Goal: Information Seeking & Learning: Learn about a topic

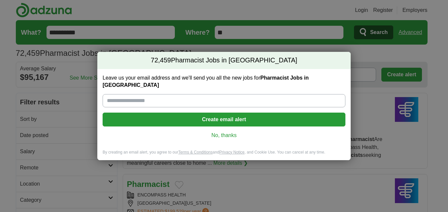
click at [174, 98] on input "Leave us your email address and we'll send you all the new jobs for Pharmacist …" at bounding box center [224, 100] width 243 height 13
type input "**********"
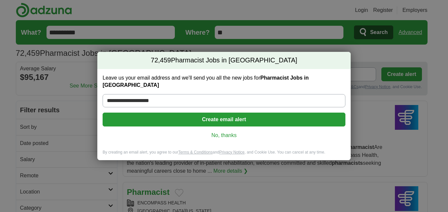
click at [176, 116] on button "Create email alert" at bounding box center [224, 120] width 243 height 14
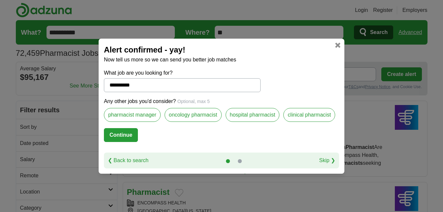
click at [145, 115] on label "pharmacist manager" at bounding box center [132, 115] width 57 height 14
click at [259, 118] on label "hospital pharmacist" at bounding box center [253, 115] width 54 height 14
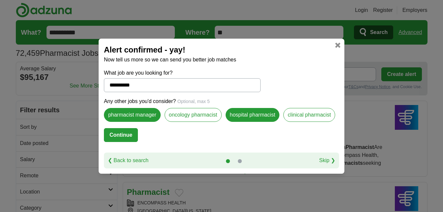
click at [297, 116] on label "clinical pharmacist" at bounding box center [310, 115] width 52 height 14
click at [123, 137] on button "Continue" at bounding box center [121, 135] width 34 height 14
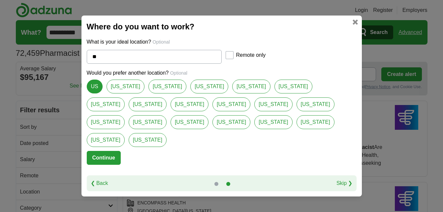
click at [156, 93] on link "[US_STATE]" at bounding box center [168, 87] width 38 height 14
type input "*****"
select select "*"
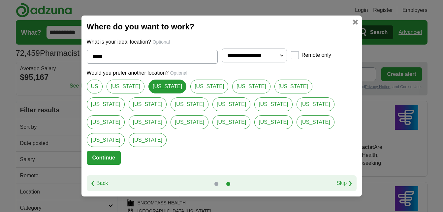
click at [103, 151] on button "Continue" at bounding box center [104, 158] width 34 height 14
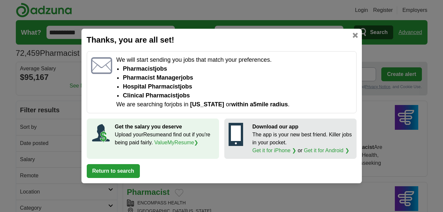
click at [114, 169] on button "Return to search" at bounding box center [113, 171] width 53 height 14
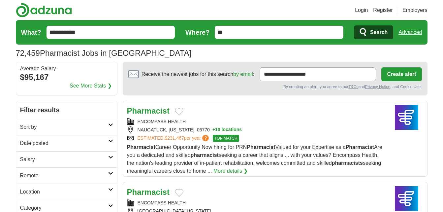
click at [247, 35] on input "**" at bounding box center [279, 32] width 129 height 13
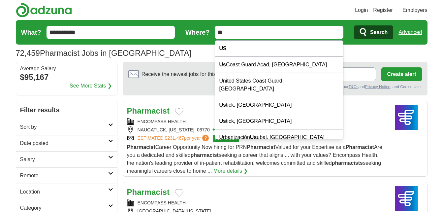
type input "*"
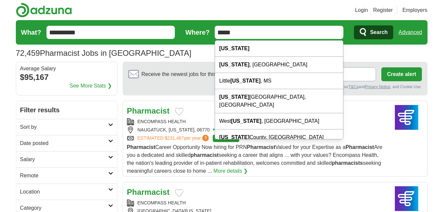
type input "*****"
click at [354, 25] on button "Search" at bounding box center [373, 32] width 39 height 14
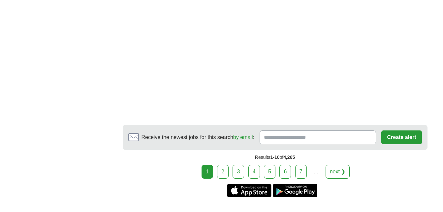
scroll to position [1175, 0]
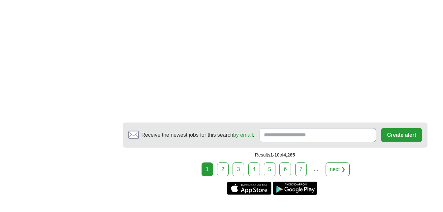
click at [337, 162] on link "next ❯" at bounding box center [338, 169] width 24 height 14
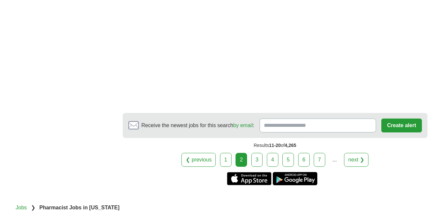
scroll to position [1215, 0]
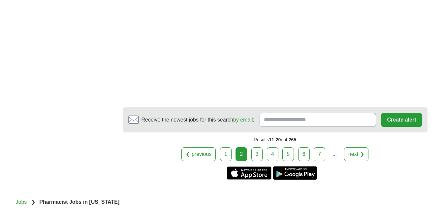
click at [360, 147] on link "next ❯" at bounding box center [356, 154] width 24 height 14
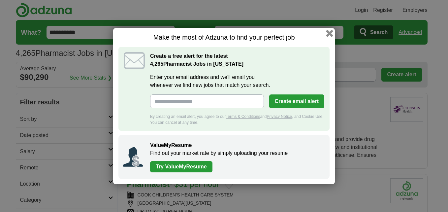
click at [330, 32] on button "button" at bounding box center [329, 32] width 7 height 7
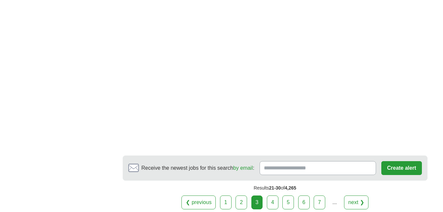
scroll to position [1069, 0]
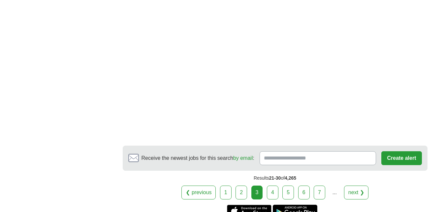
click at [360, 185] on link "next ❯" at bounding box center [356, 192] width 24 height 14
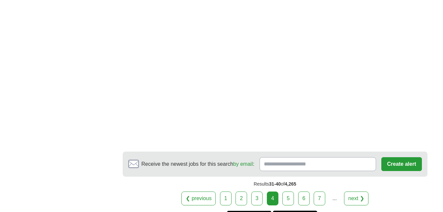
scroll to position [1210, 0]
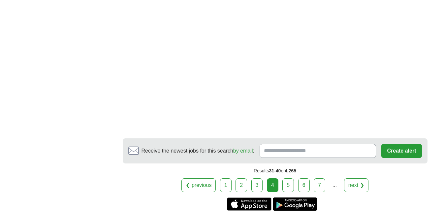
click at [359, 178] on link "next ❯" at bounding box center [356, 185] width 24 height 14
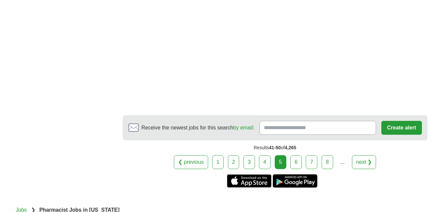
scroll to position [1158, 0]
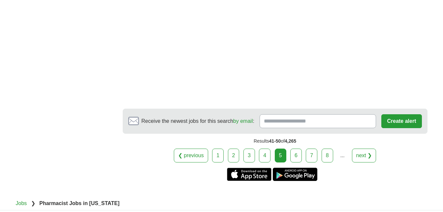
click at [357, 149] on link "next ❯" at bounding box center [364, 156] width 24 height 14
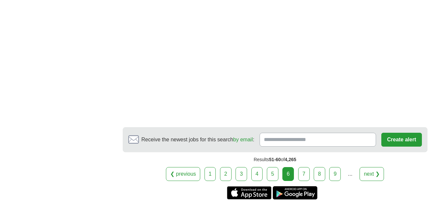
scroll to position [1228, 0]
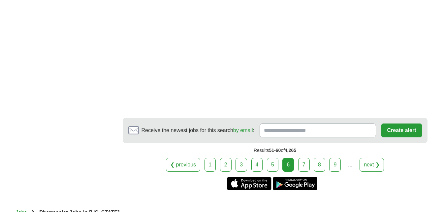
click at [371, 158] on link "next ❯" at bounding box center [372, 165] width 24 height 14
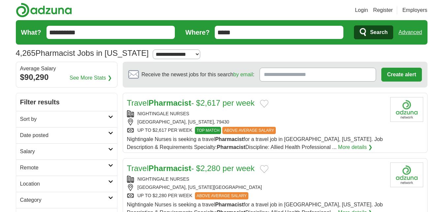
click at [371, 152] on article "Travel Pharmacist - $2,617 per week NIGHTINGALE NURSES [GEOGRAPHIC_DATA], [US_S…" at bounding box center [275, 123] width 305 height 60
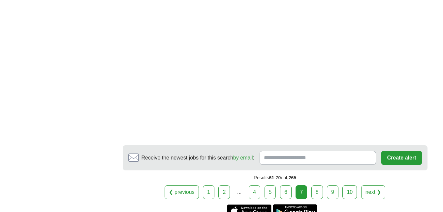
scroll to position [1083, 0]
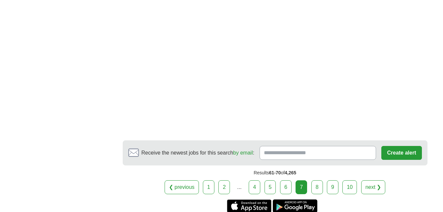
click at [371, 180] on link "next ❯" at bounding box center [373, 187] width 24 height 14
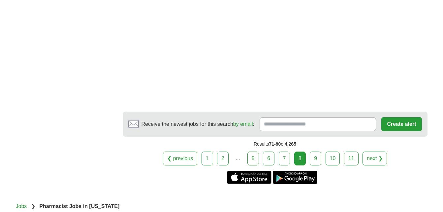
scroll to position [1135, 0]
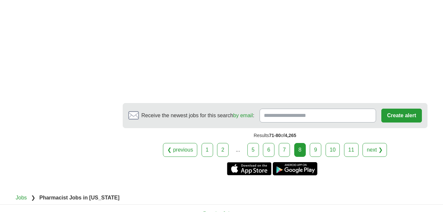
click at [374, 147] on link "next ❯" at bounding box center [375, 150] width 24 height 14
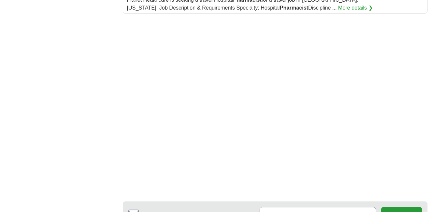
scroll to position [946, 0]
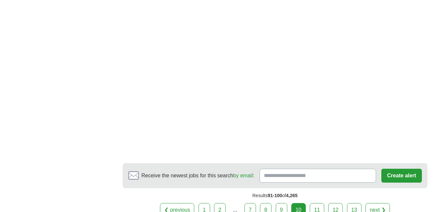
scroll to position [982, 0]
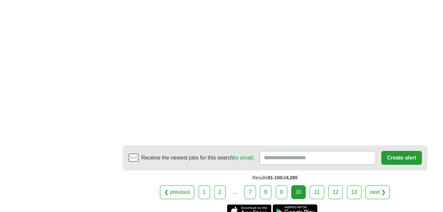
click at [374, 185] on link "next ❯" at bounding box center [378, 192] width 24 height 14
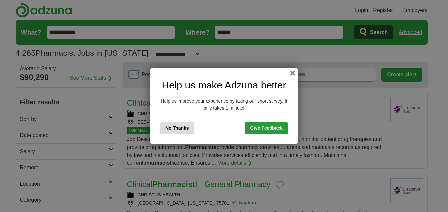
click at [169, 128] on button "No Thanks" at bounding box center [177, 128] width 34 height 12
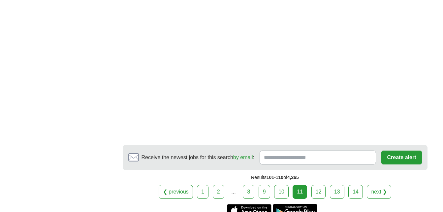
scroll to position [1324, 0]
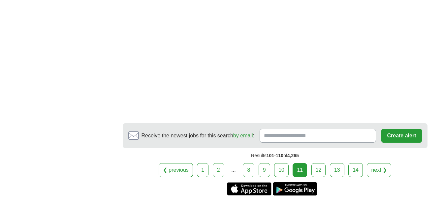
click at [376, 163] on link "next ❯" at bounding box center [379, 170] width 24 height 14
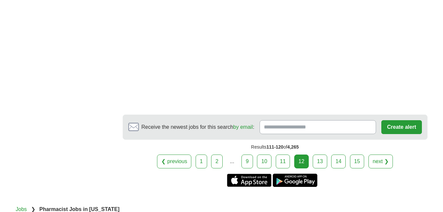
scroll to position [1158, 0]
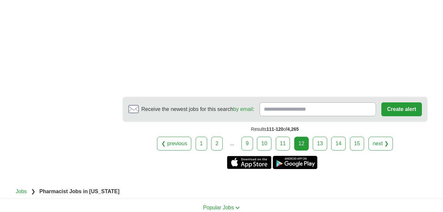
click at [323, 144] on link "13" at bounding box center [320, 144] width 15 height 14
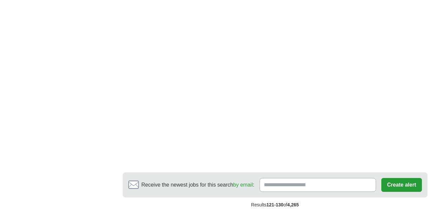
scroll to position [1065, 0]
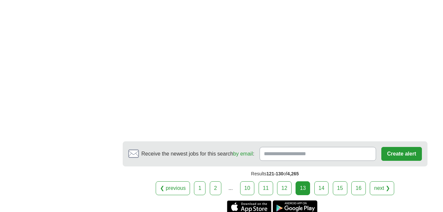
click at [382, 181] on link "next ❯" at bounding box center [382, 188] width 24 height 14
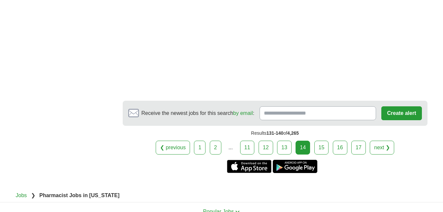
scroll to position [1170, 0]
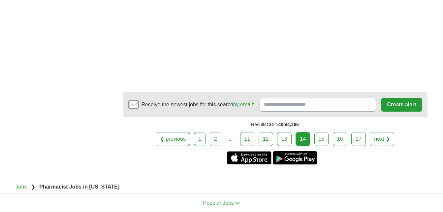
click at [381, 138] on link "next ❯" at bounding box center [382, 139] width 24 height 14
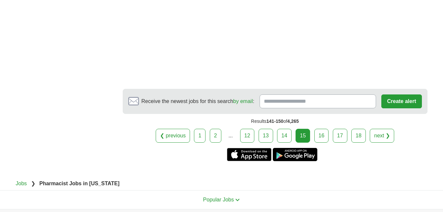
scroll to position [1171, 0]
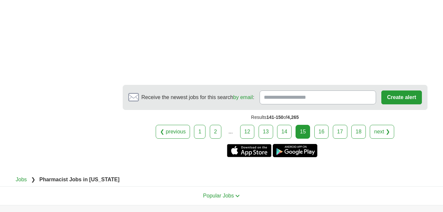
click at [385, 129] on link "next ❯" at bounding box center [382, 132] width 24 height 14
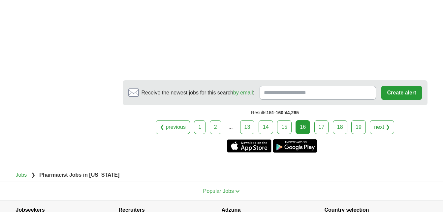
click at [380, 132] on link "next ❯" at bounding box center [382, 127] width 24 height 14
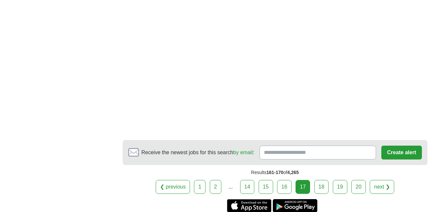
scroll to position [1215, 0]
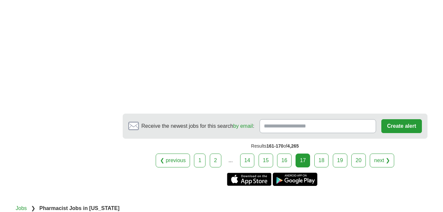
click at [383, 158] on link "next ❯" at bounding box center [382, 160] width 24 height 14
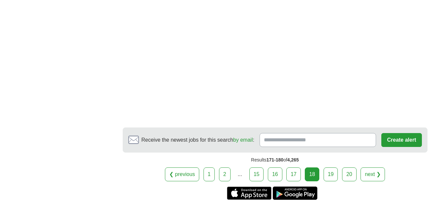
scroll to position [1276, 0]
